Goal: Understand process/instructions

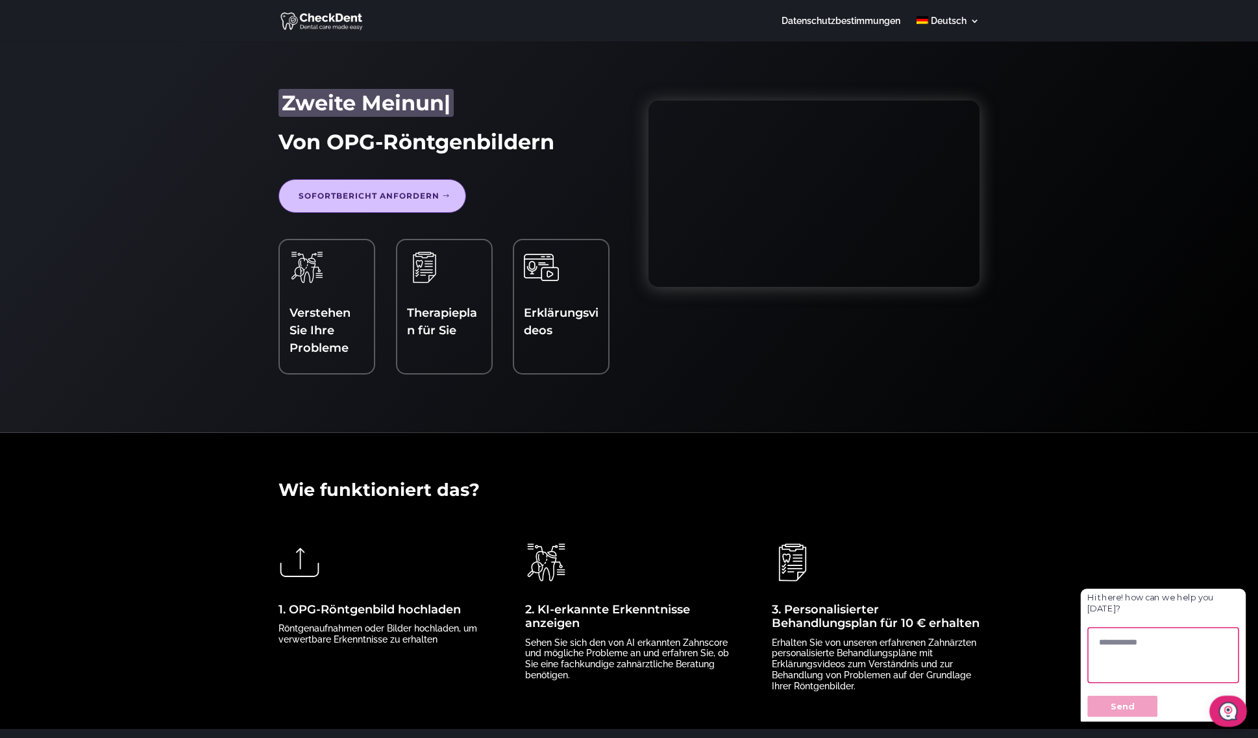
click at [392, 199] on link "Sofortbericht anfordern" at bounding box center [373, 196] width 188 height 34
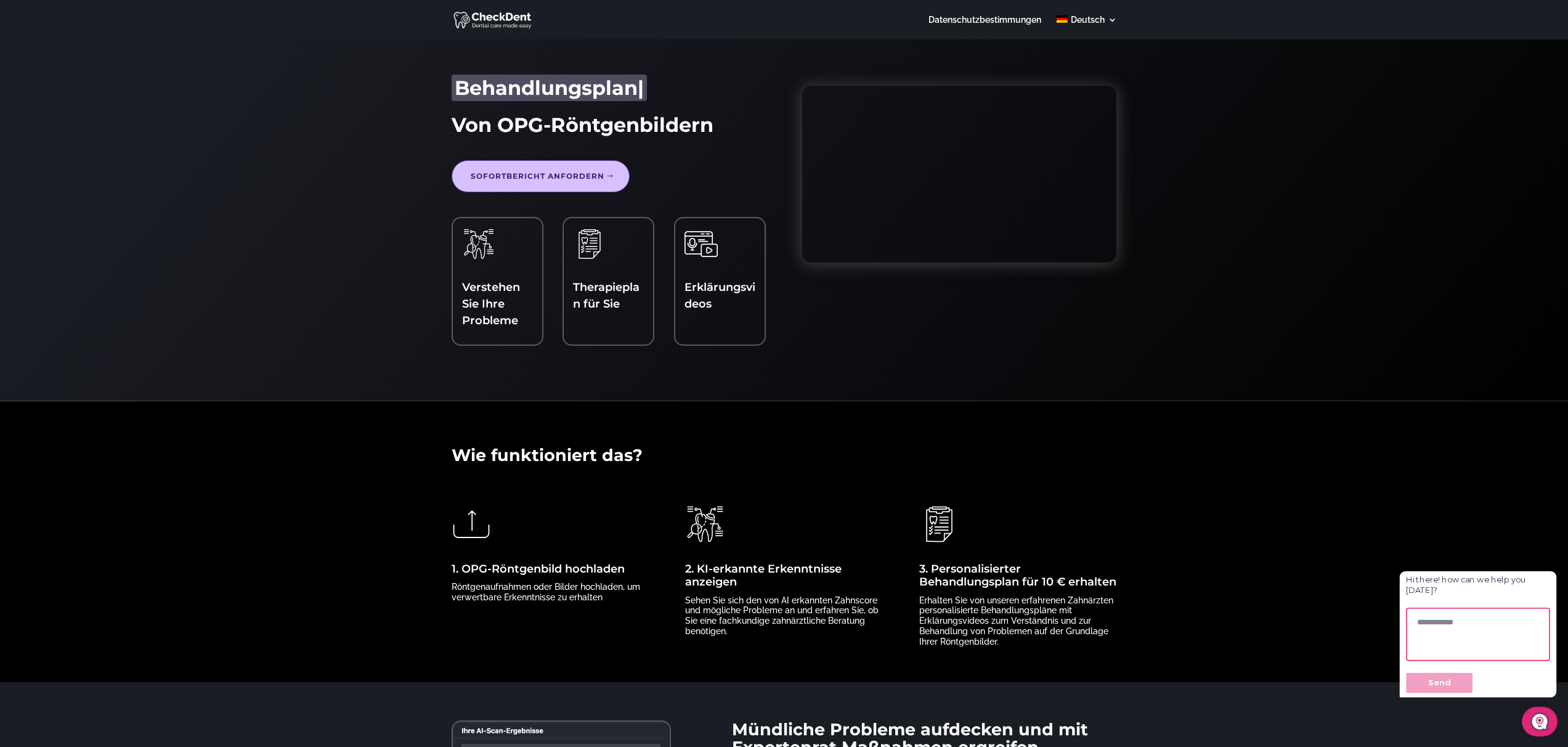
click at [583, 174] on link "Sofortbericht anfordern" at bounding box center [541, 177] width 178 height 32
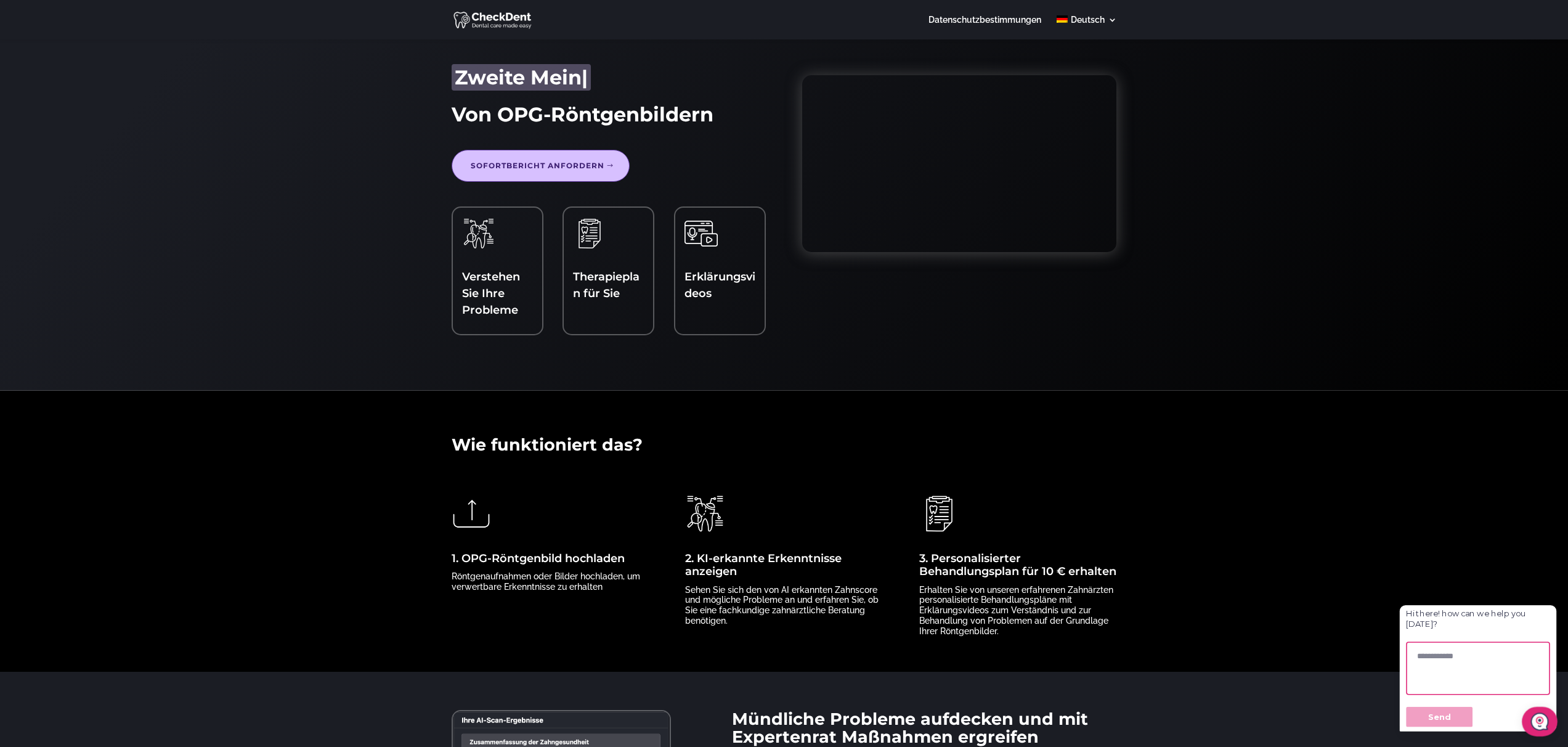
click at [497, 289] on link "Verstehen Sie Ihre Probleme" at bounding box center [491, 292] width 58 height 47
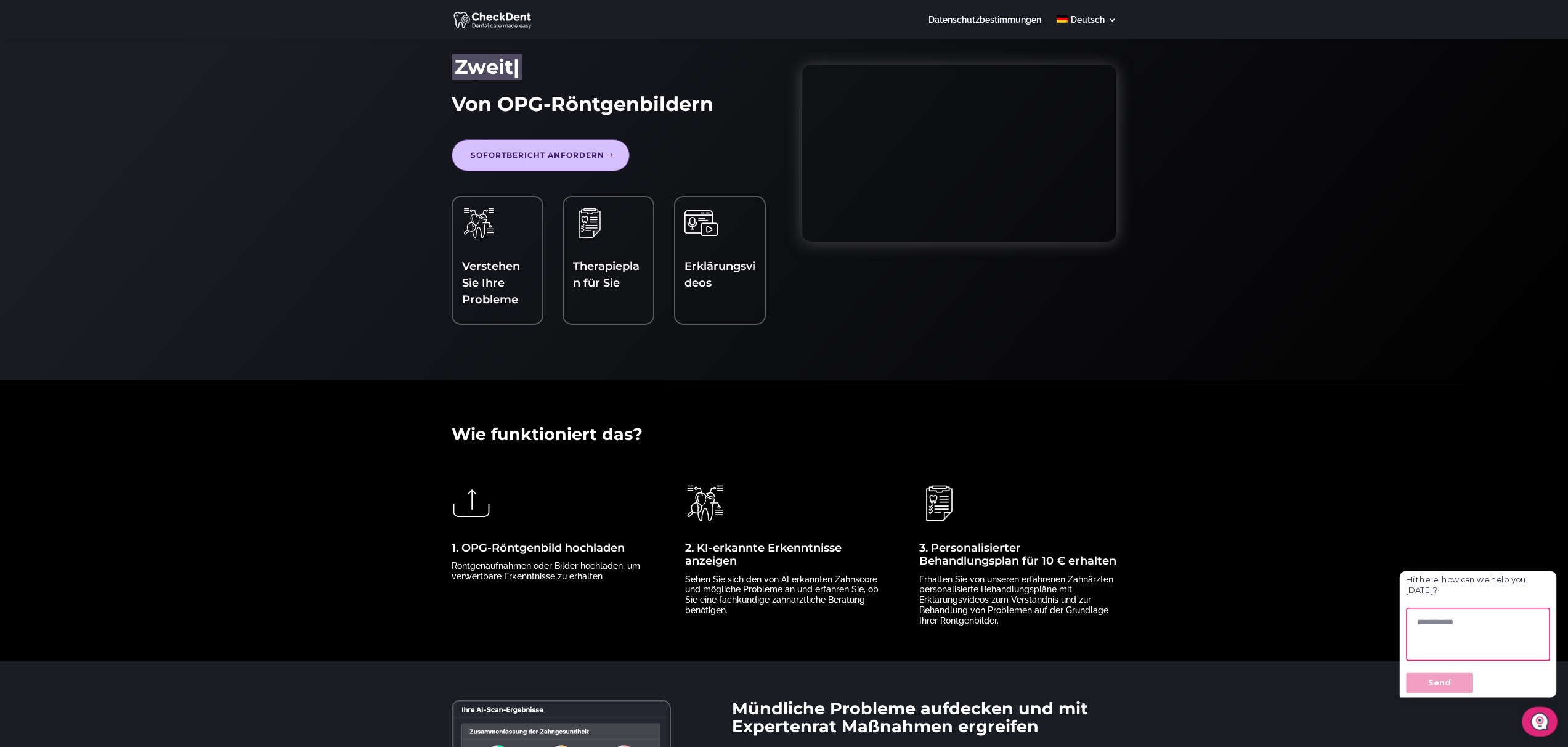
click at [598, 273] on h4 "Therapieplan für Sie" at bounding box center [608, 278] width 71 height 40
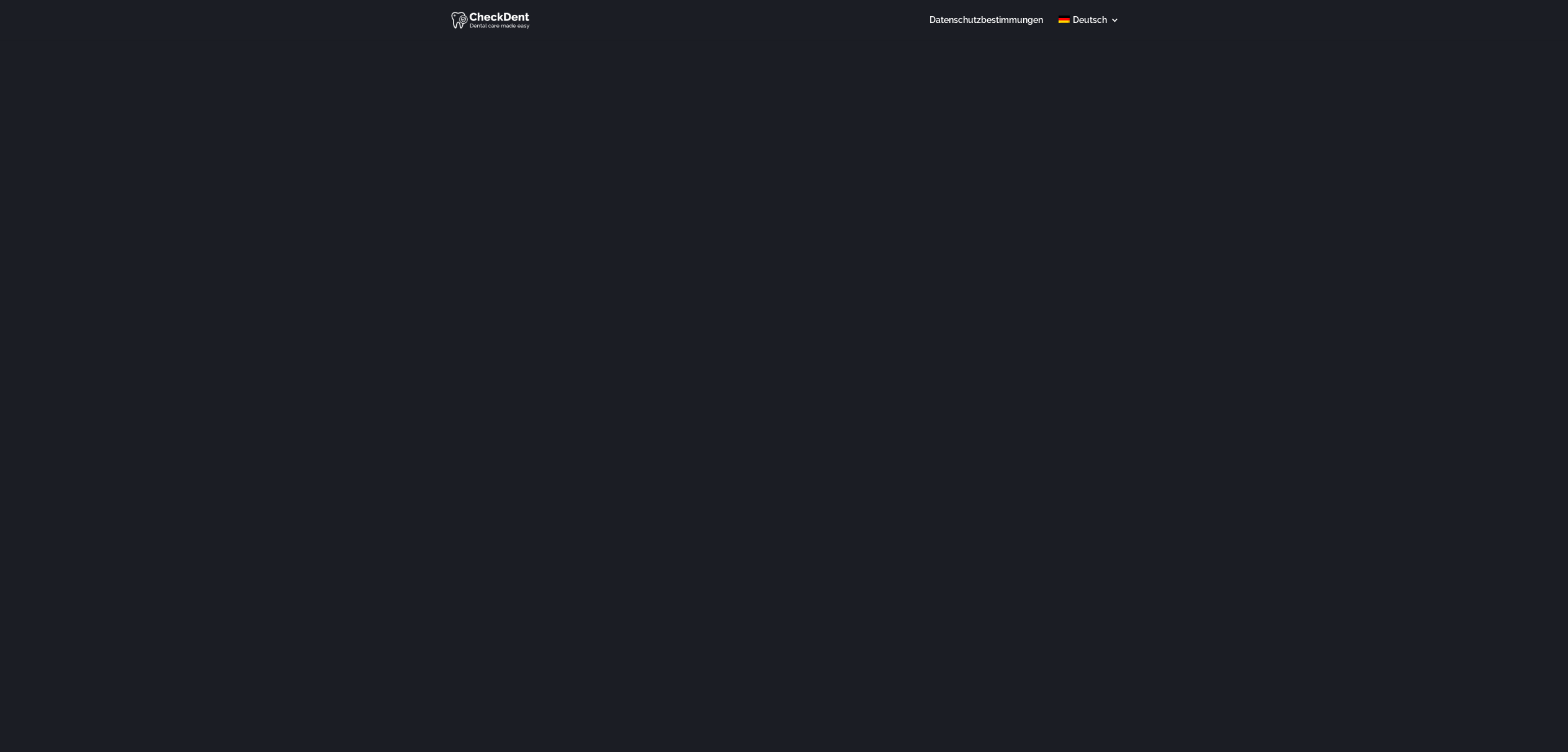
click at [512, 15] on img at bounding box center [491, 19] width 80 height 20
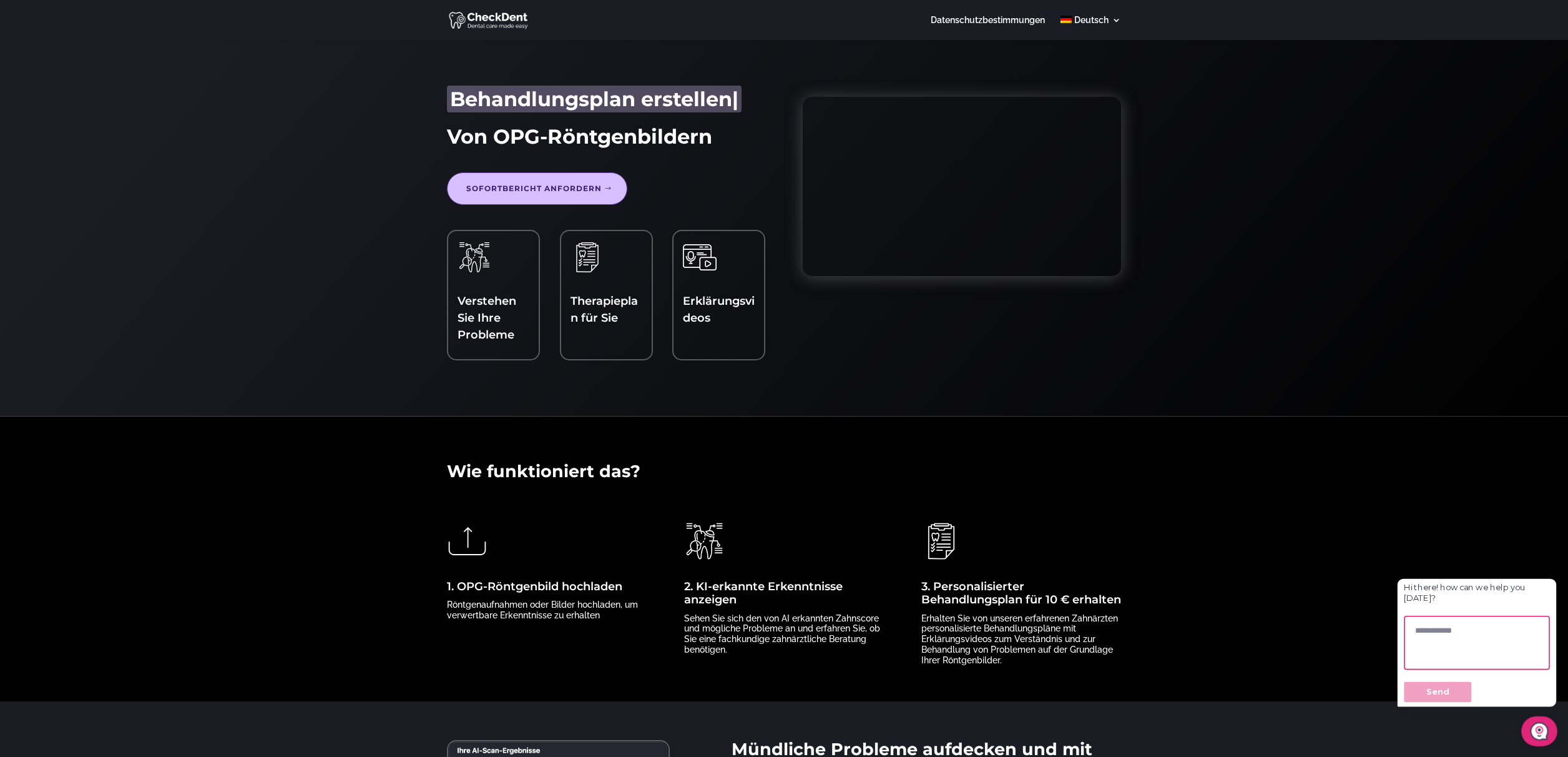
click at [570, 593] on link "1. OPG-Röntgenbild hochladen" at bounding box center [535, 587] width 175 height 13
